Goal: Find specific page/section: Find specific page/section

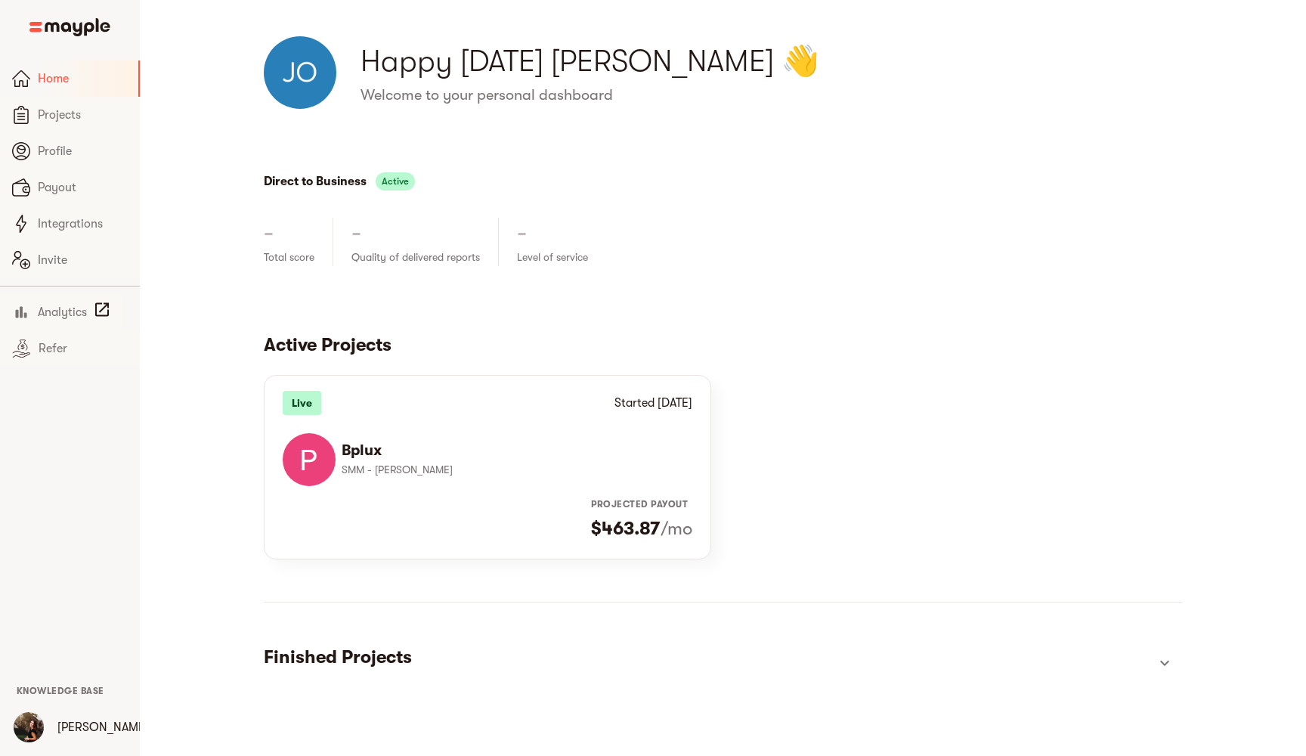
click at [330, 485] on img at bounding box center [309, 459] width 53 height 53
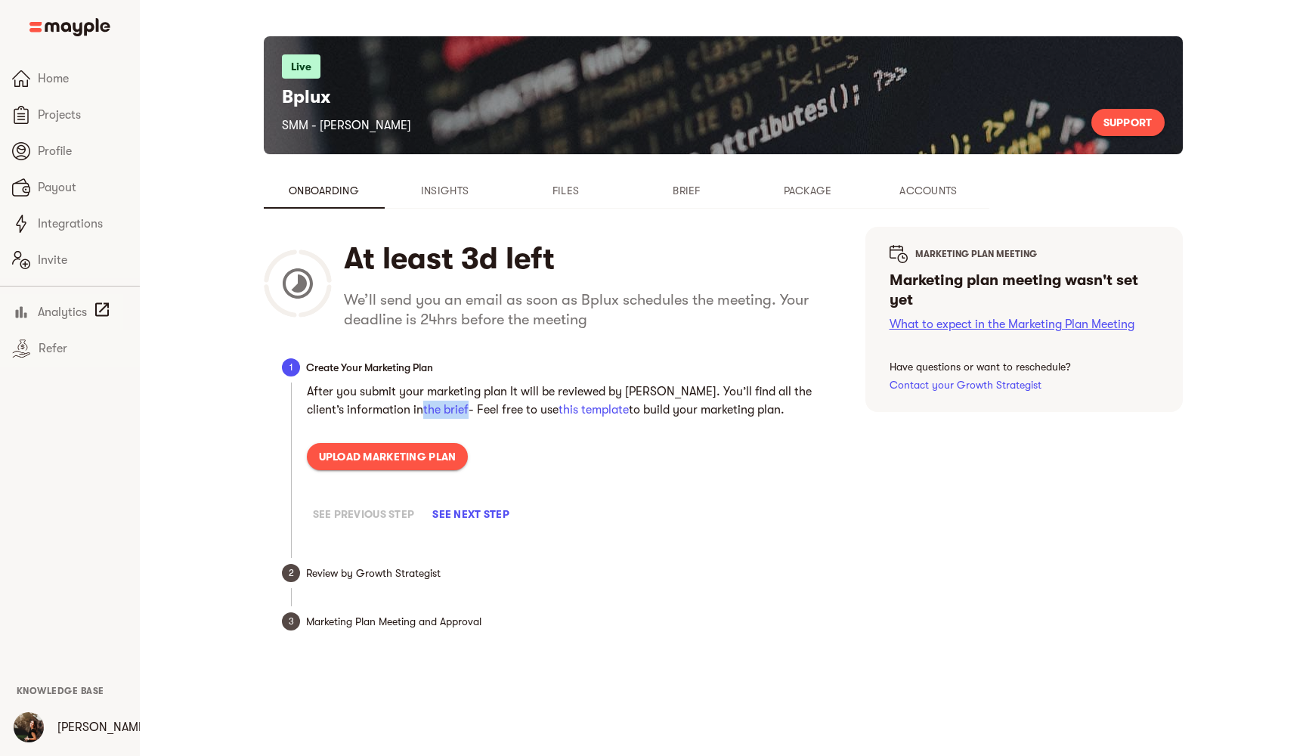
click at [946, 320] on link "What to expect in the Marketing Plan Meeting" at bounding box center [1012, 324] width 245 height 14
click at [943, 387] on link "Contact your Growth Strategist" at bounding box center [966, 385] width 152 height 12
click at [456, 190] on span "Insights" at bounding box center [445, 190] width 103 height 18
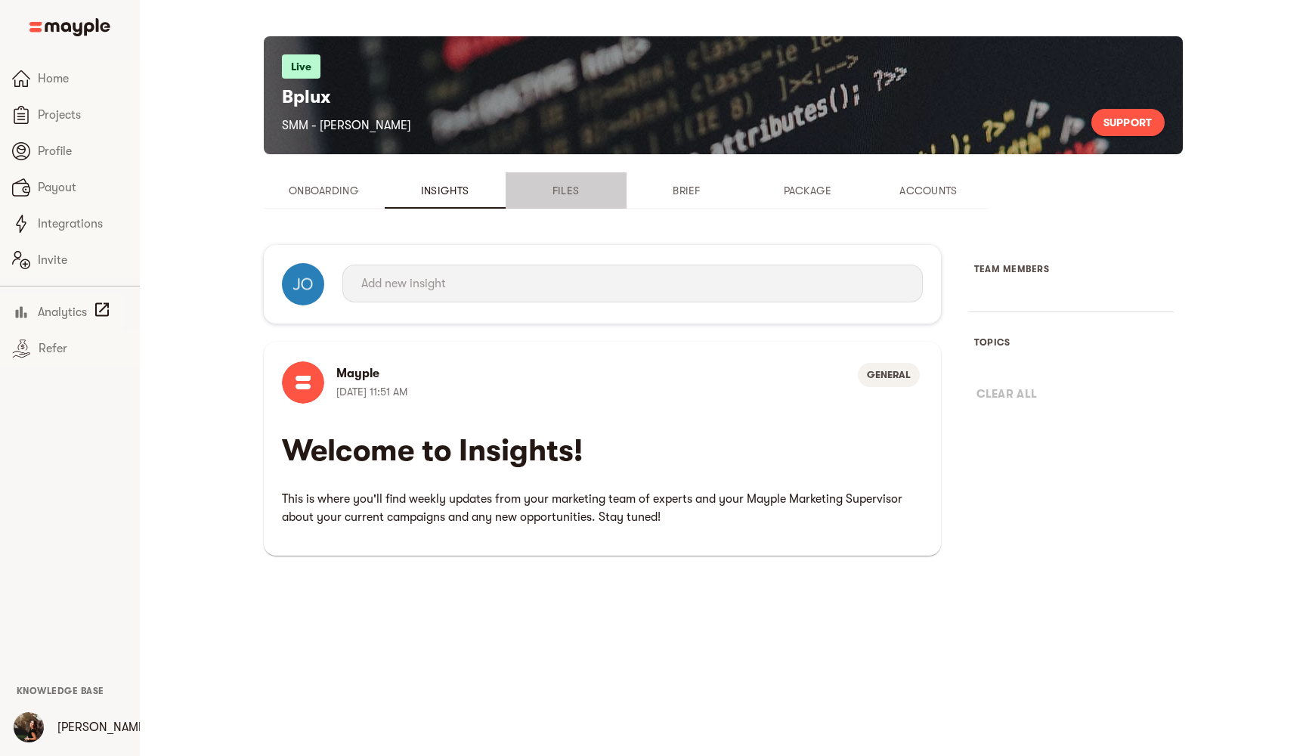
click at [571, 187] on span "Files" at bounding box center [566, 190] width 103 height 18
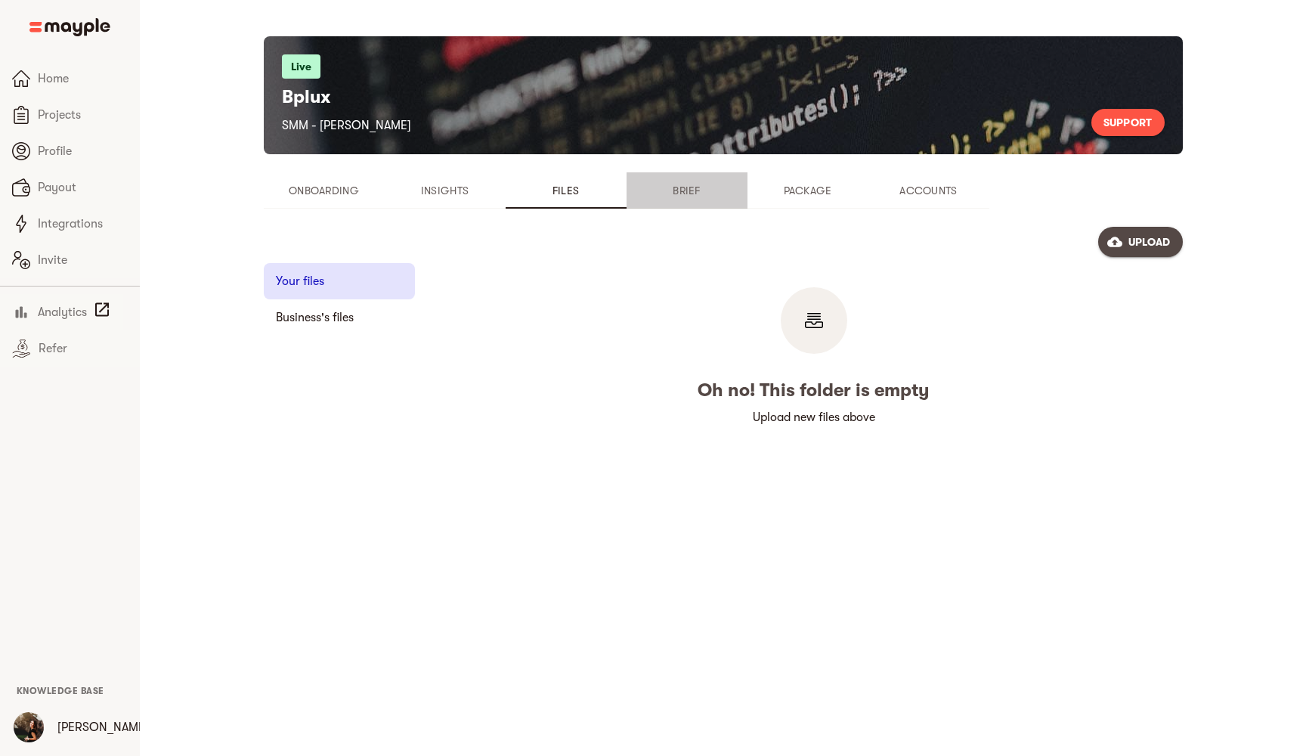
click at [701, 185] on span "Brief" at bounding box center [687, 190] width 103 height 18
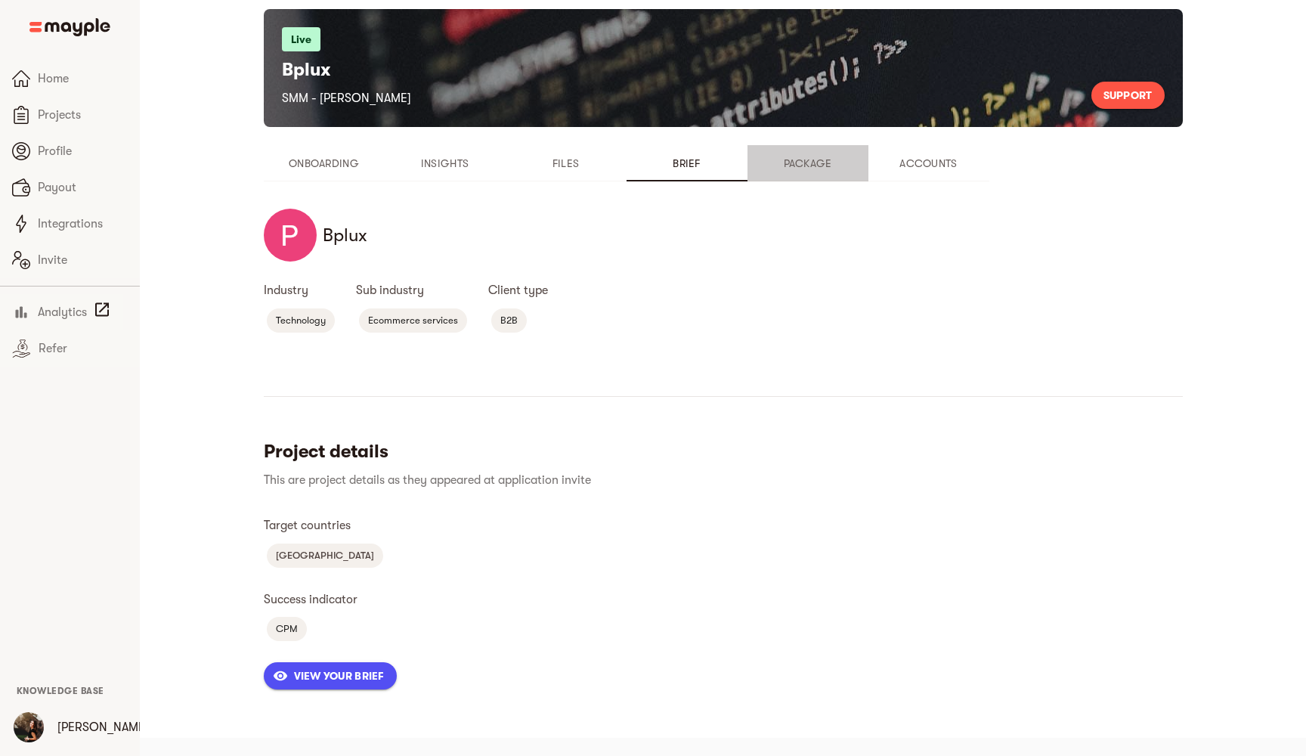
click at [800, 169] on span "Package" at bounding box center [808, 163] width 103 height 18
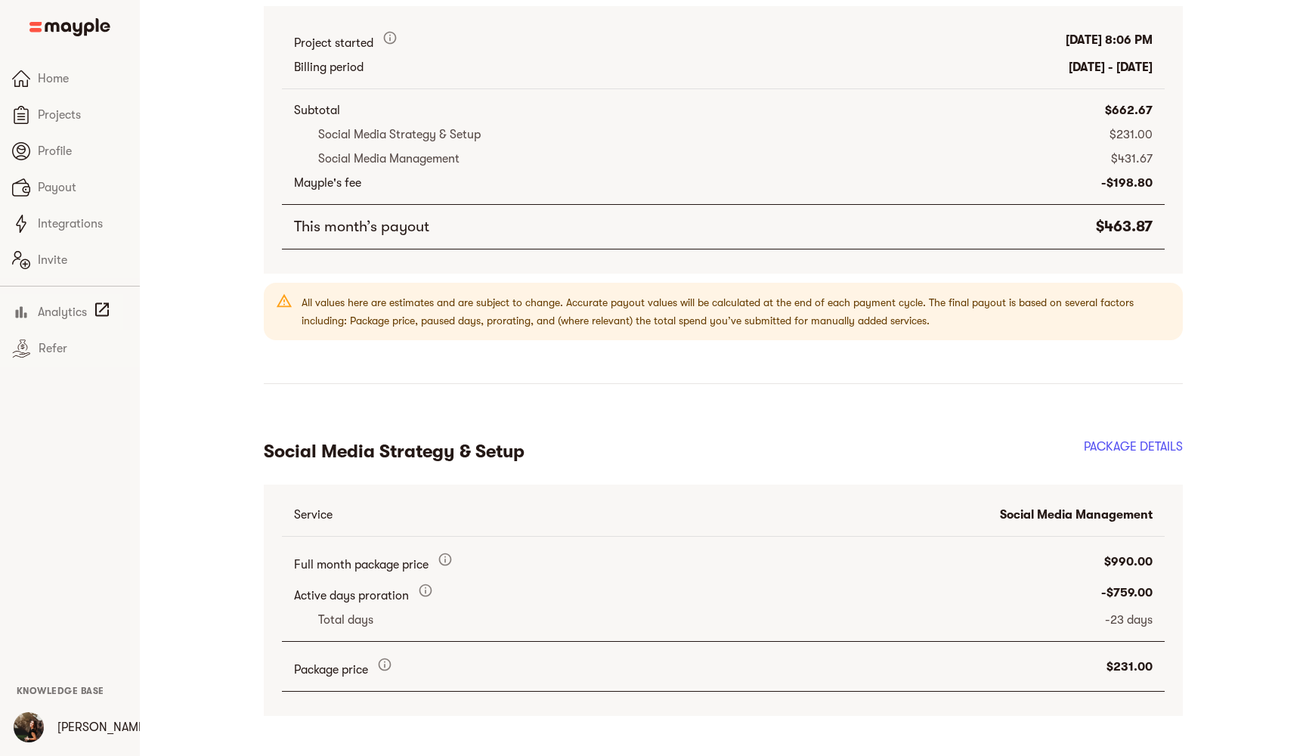
scroll to position [152, 0]
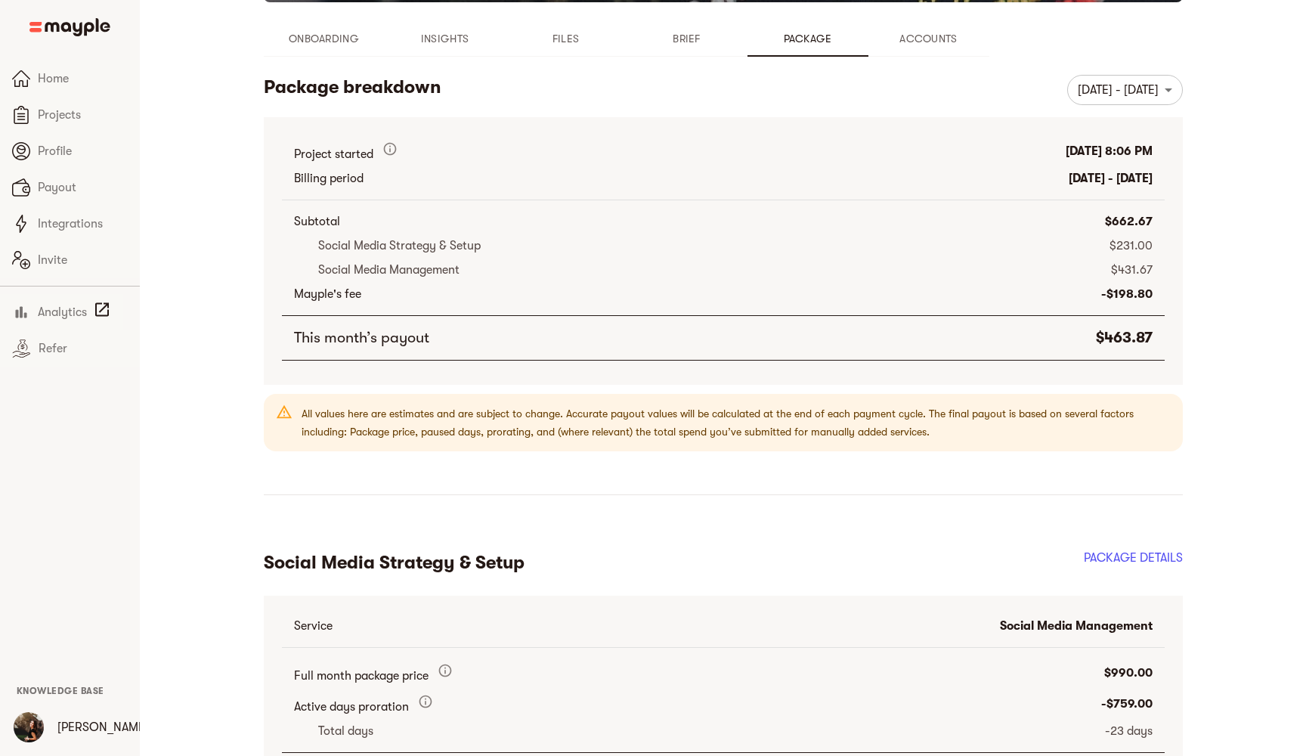
click at [923, 36] on span "Accounts" at bounding box center [929, 38] width 103 height 18
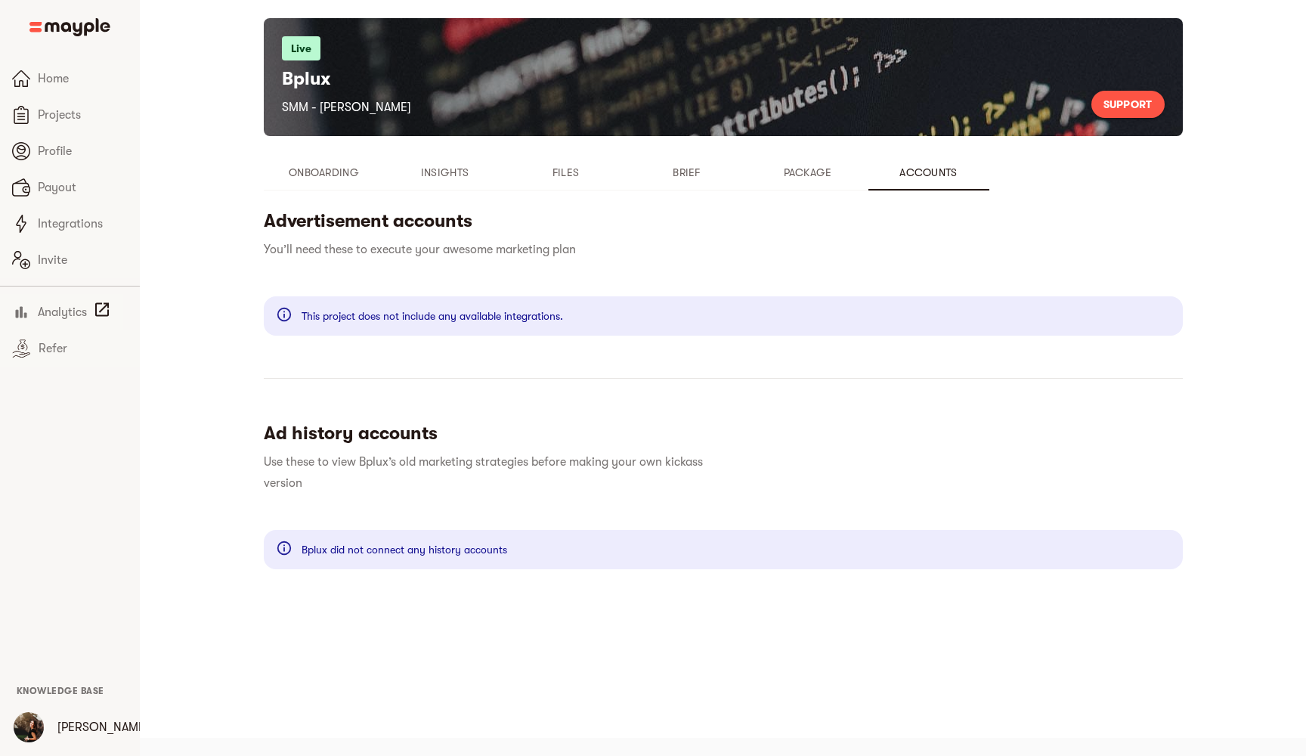
scroll to position [18, 0]
